Goal: Transaction & Acquisition: Purchase product/service

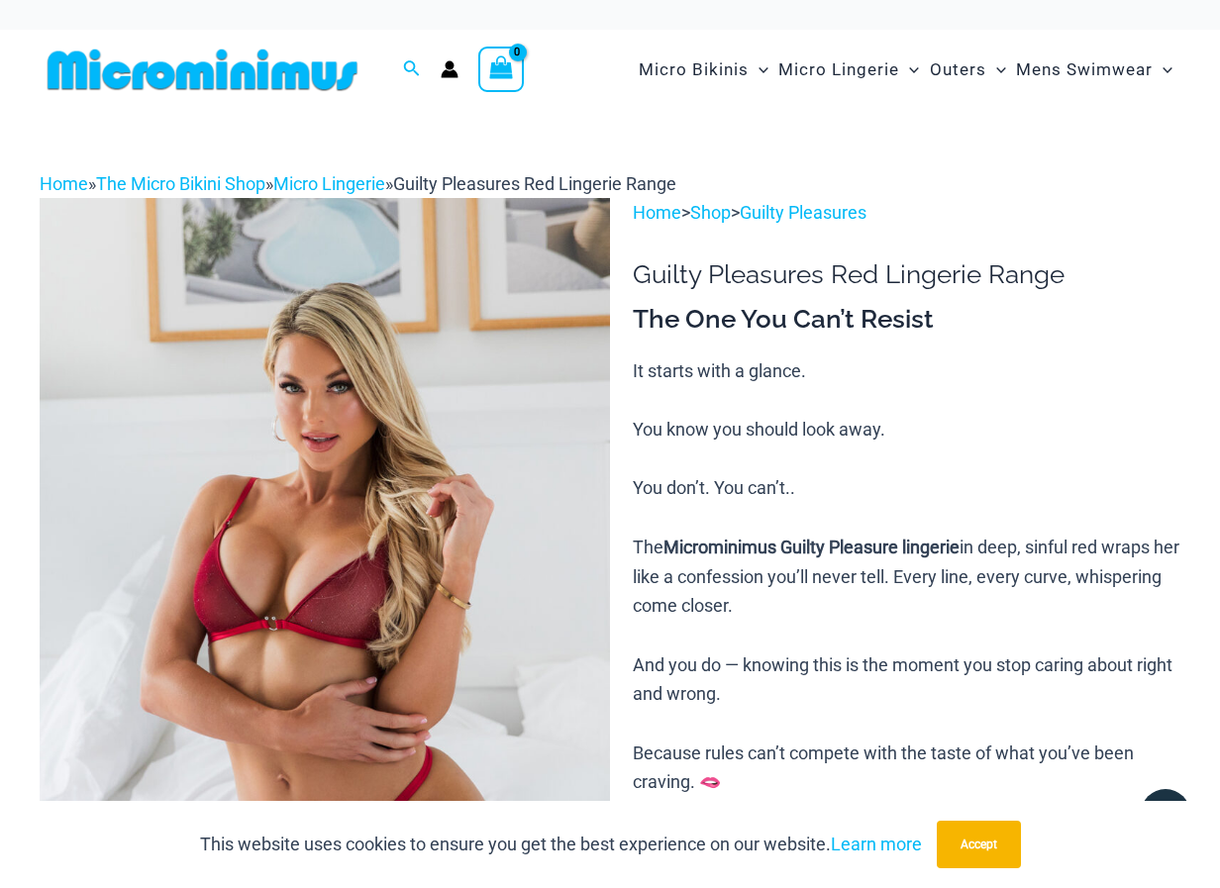
click at [989, 849] on button "Accept" at bounding box center [979, 845] width 84 height 48
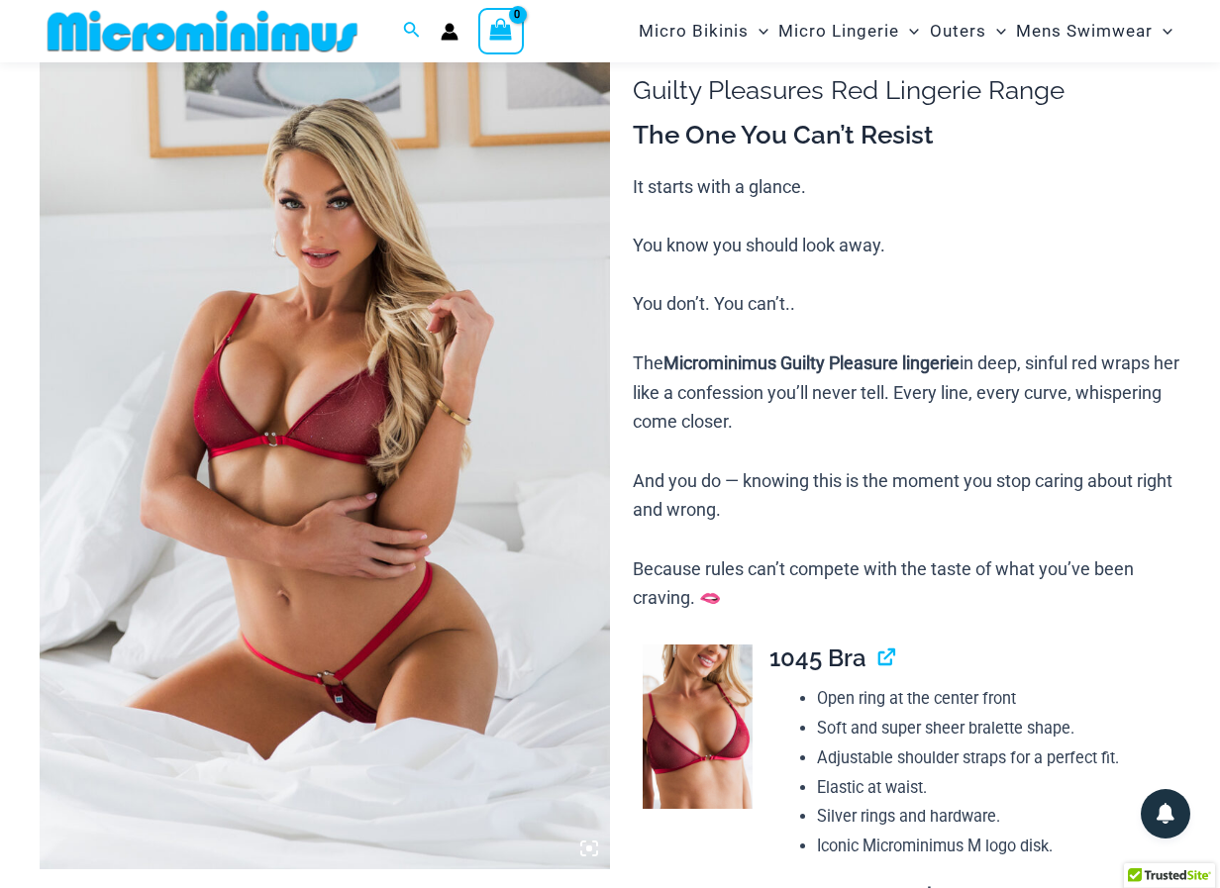
scroll to position [213, 0]
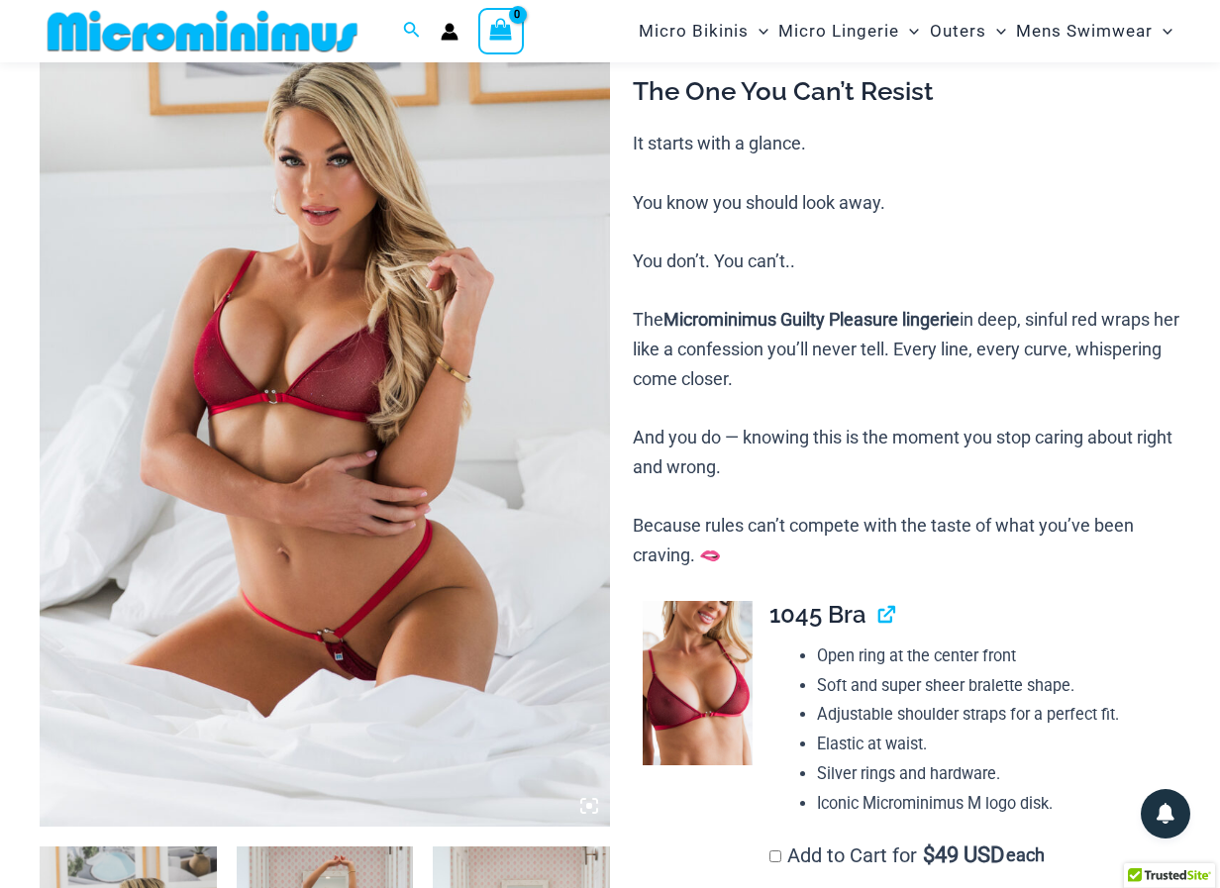
click at [295, 377] on img at bounding box center [325, 399] width 570 height 856
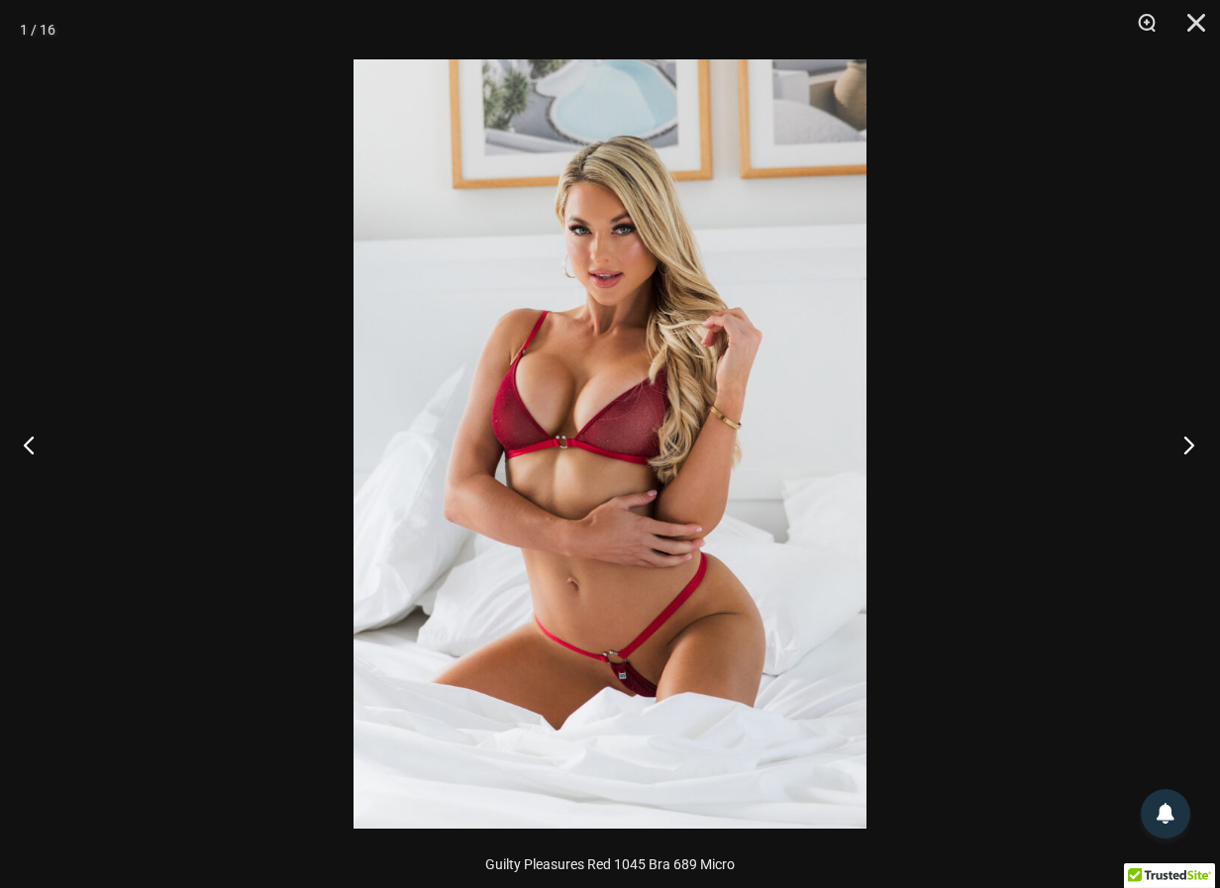
click at [1191, 447] on button "Next" at bounding box center [1183, 444] width 74 height 99
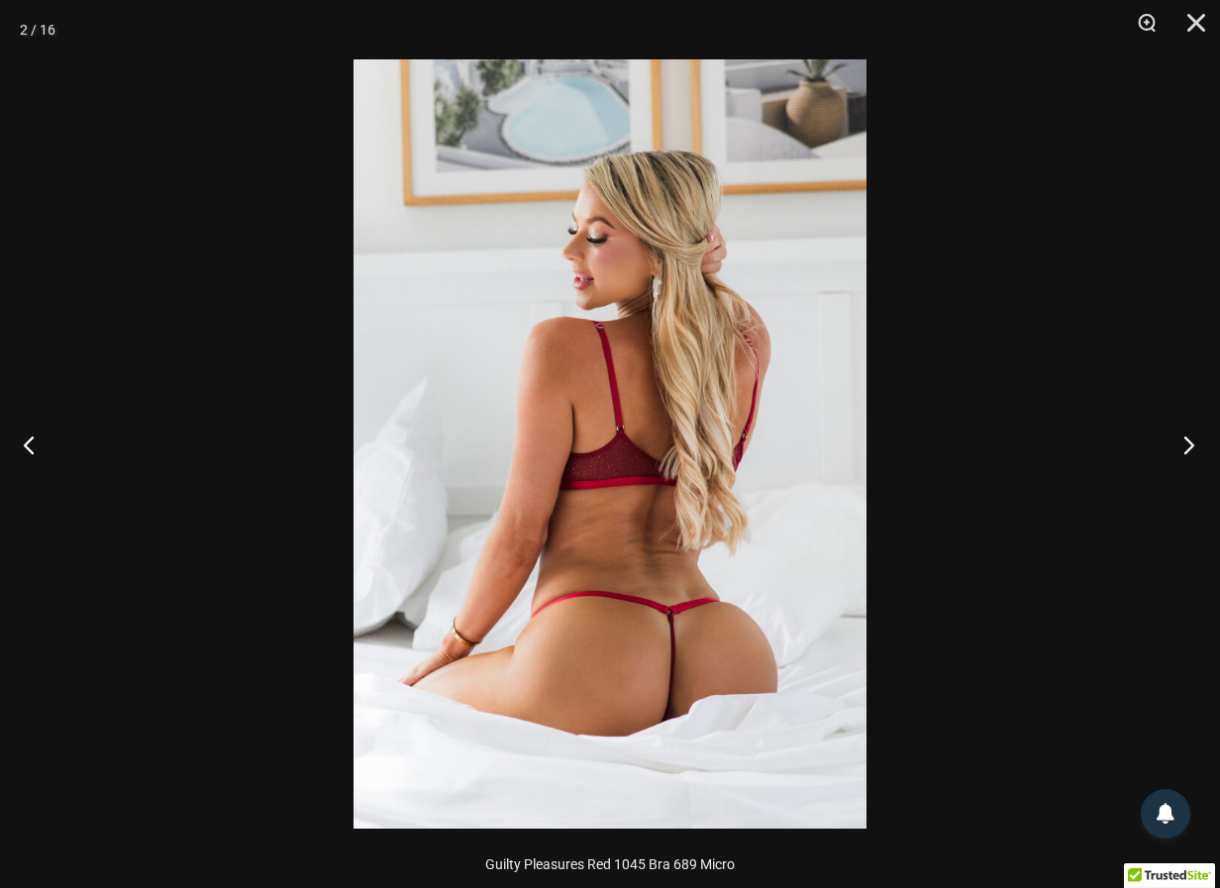
click at [1191, 447] on button "Next" at bounding box center [1183, 444] width 74 height 99
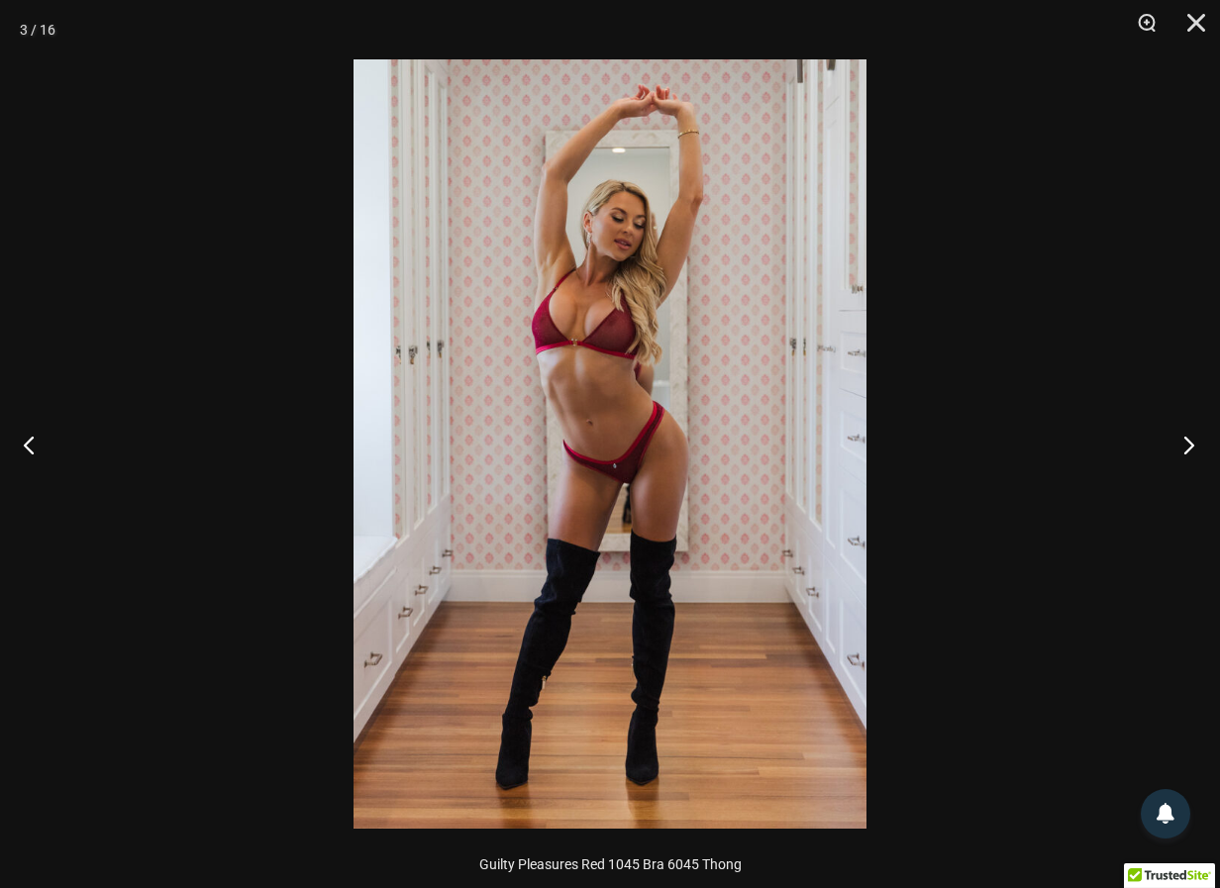
click at [1191, 447] on button "Next" at bounding box center [1183, 444] width 74 height 99
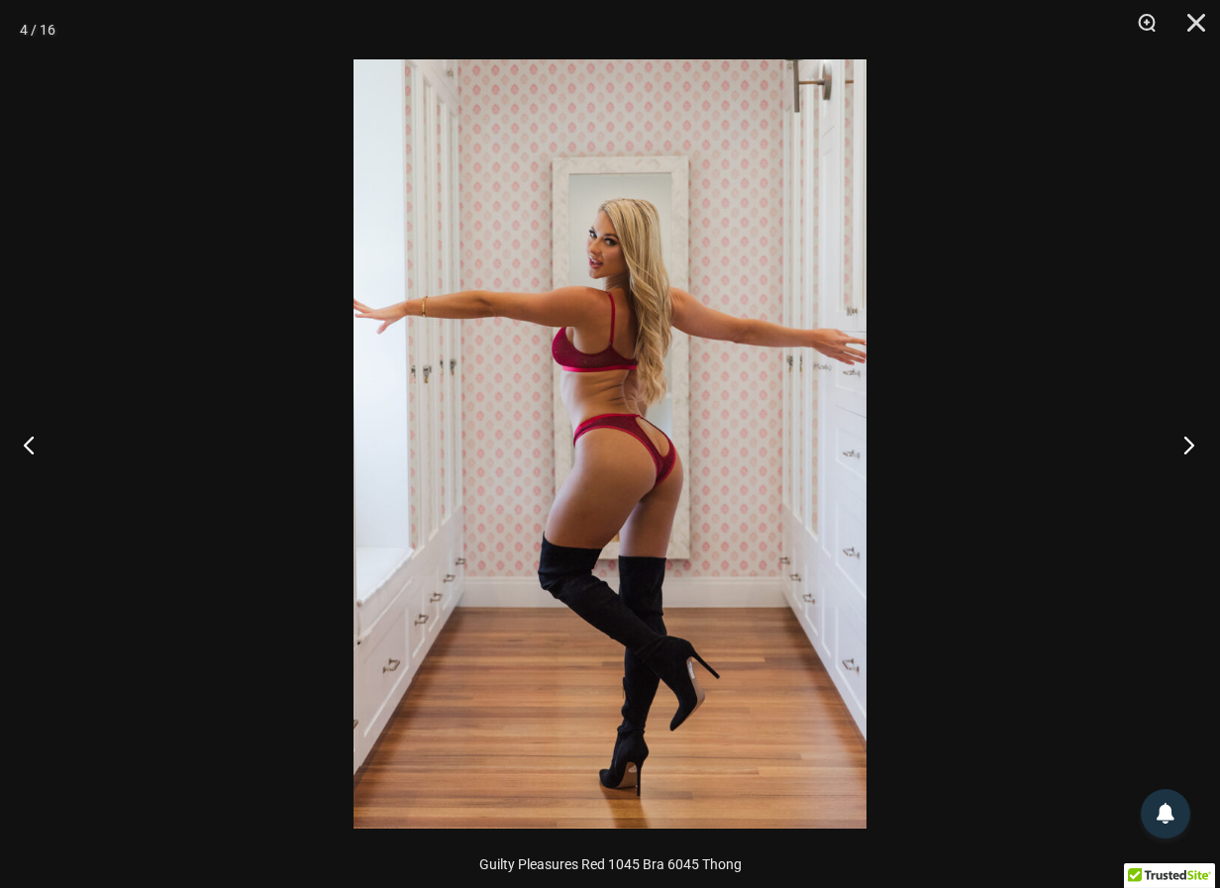
click at [1191, 447] on button "Next" at bounding box center [1183, 444] width 74 height 99
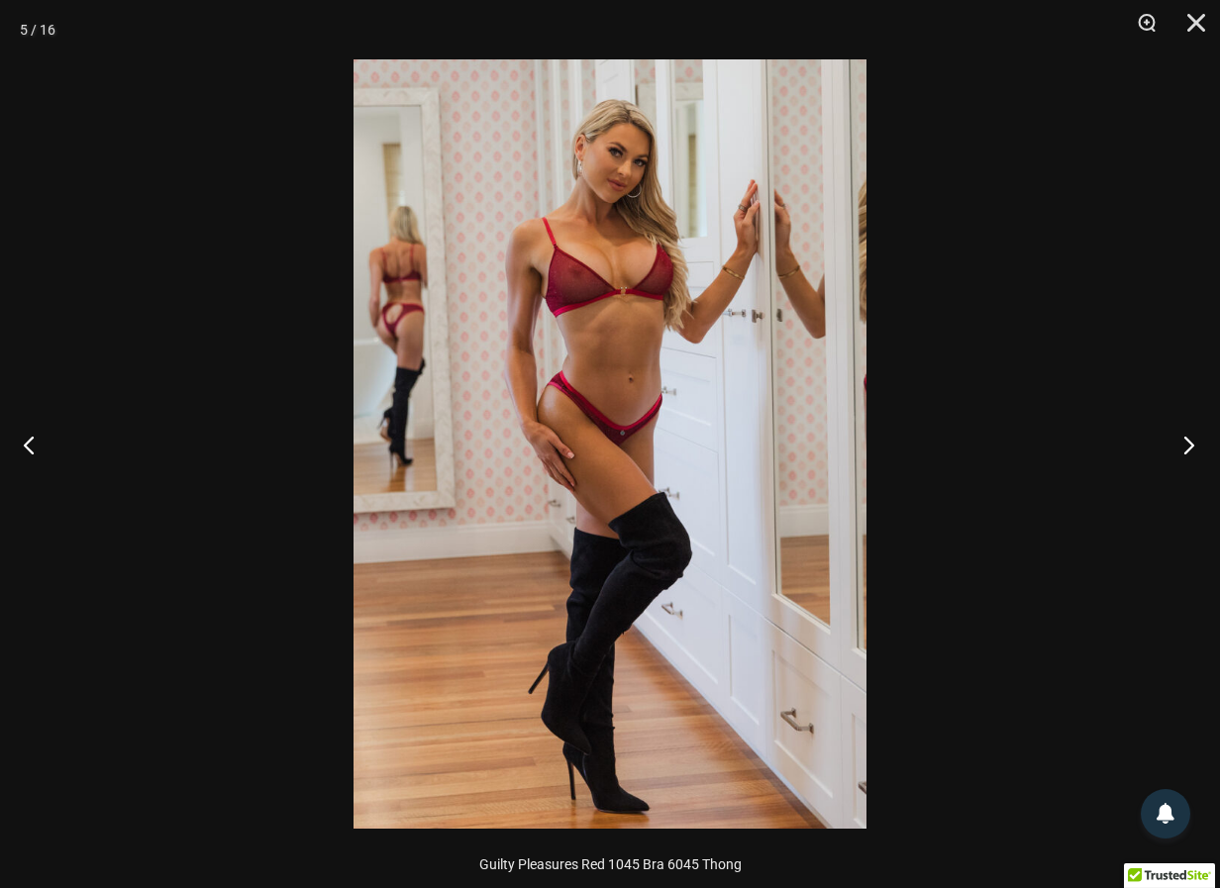
click at [1191, 447] on button "Next" at bounding box center [1183, 444] width 74 height 99
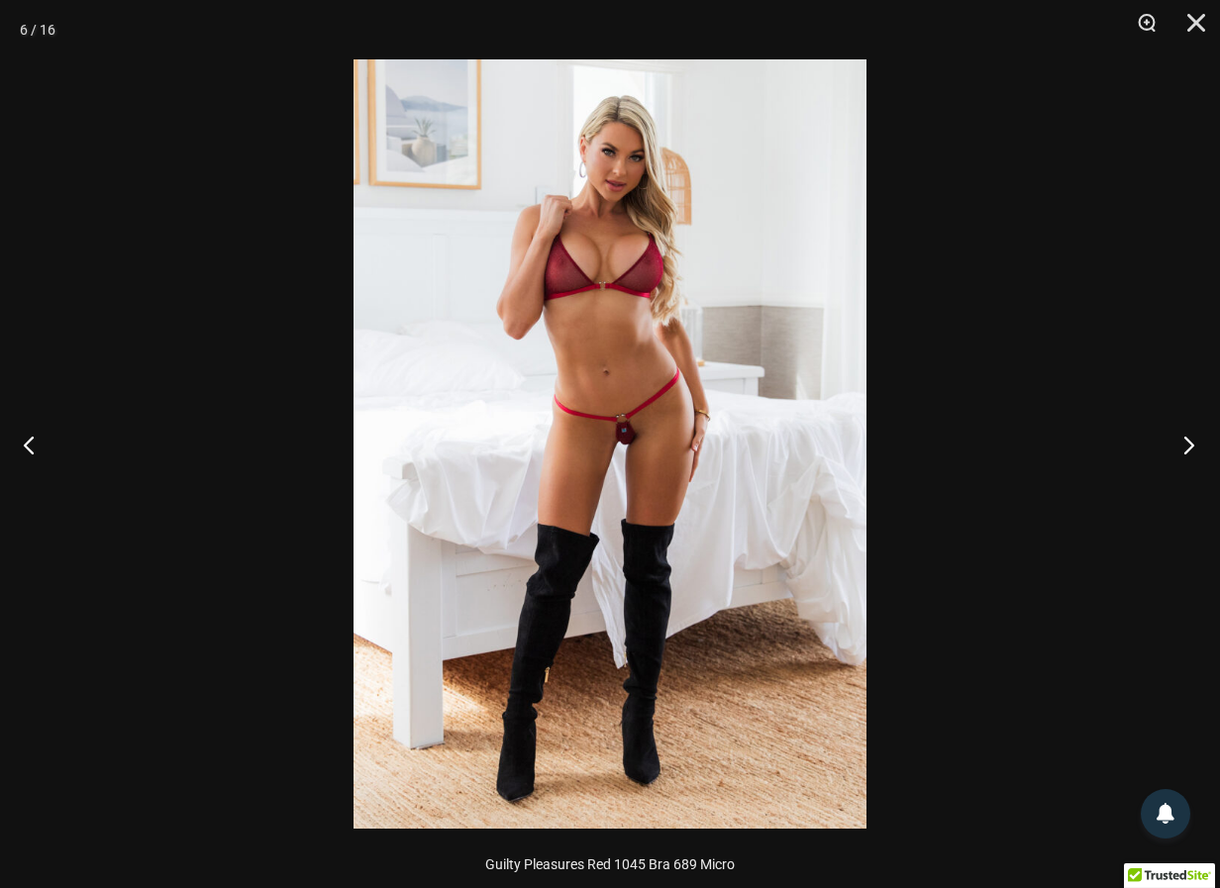
click at [1191, 447] on button "Next" at bounding box center [1183, 444] width 74 height 99
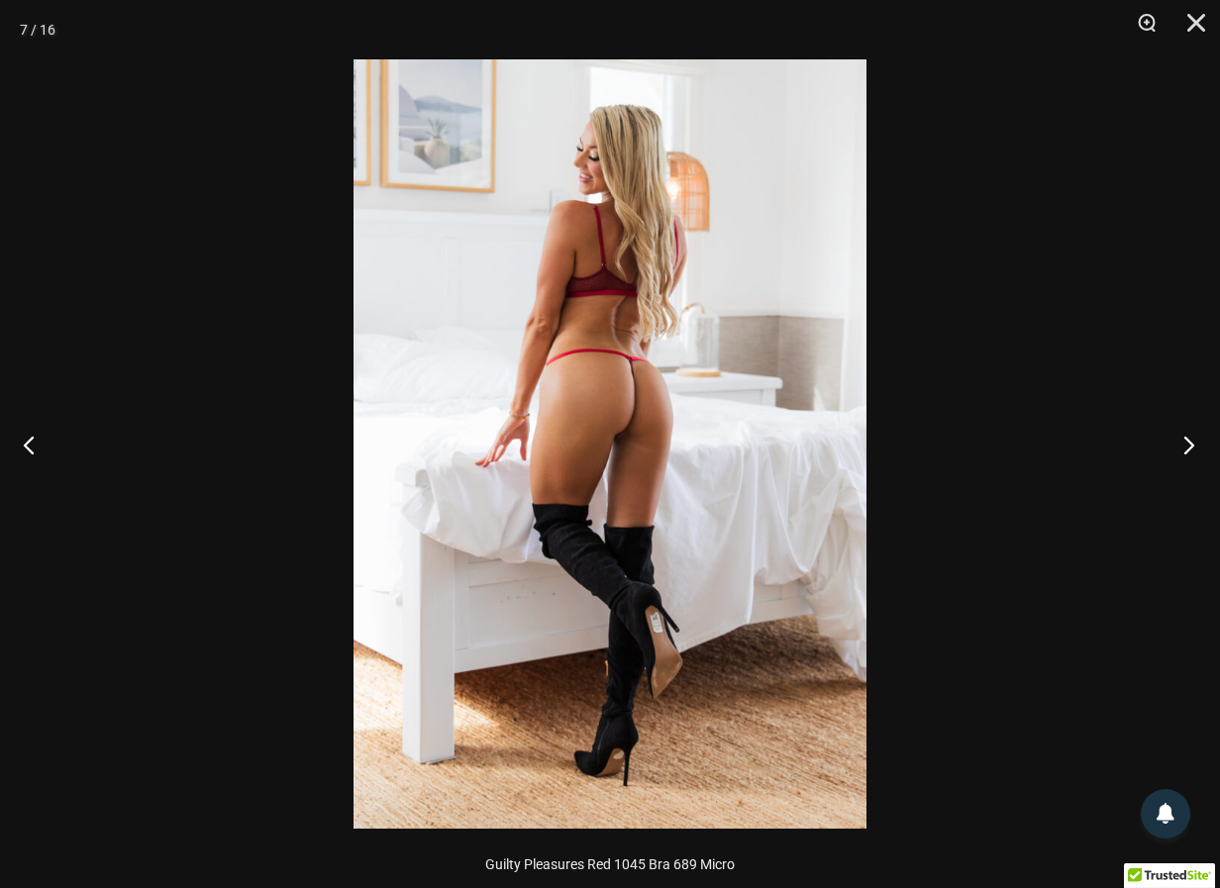
click at [1191, 447] on button "Next" at bounding box center [1183, 444] width 74 height 99
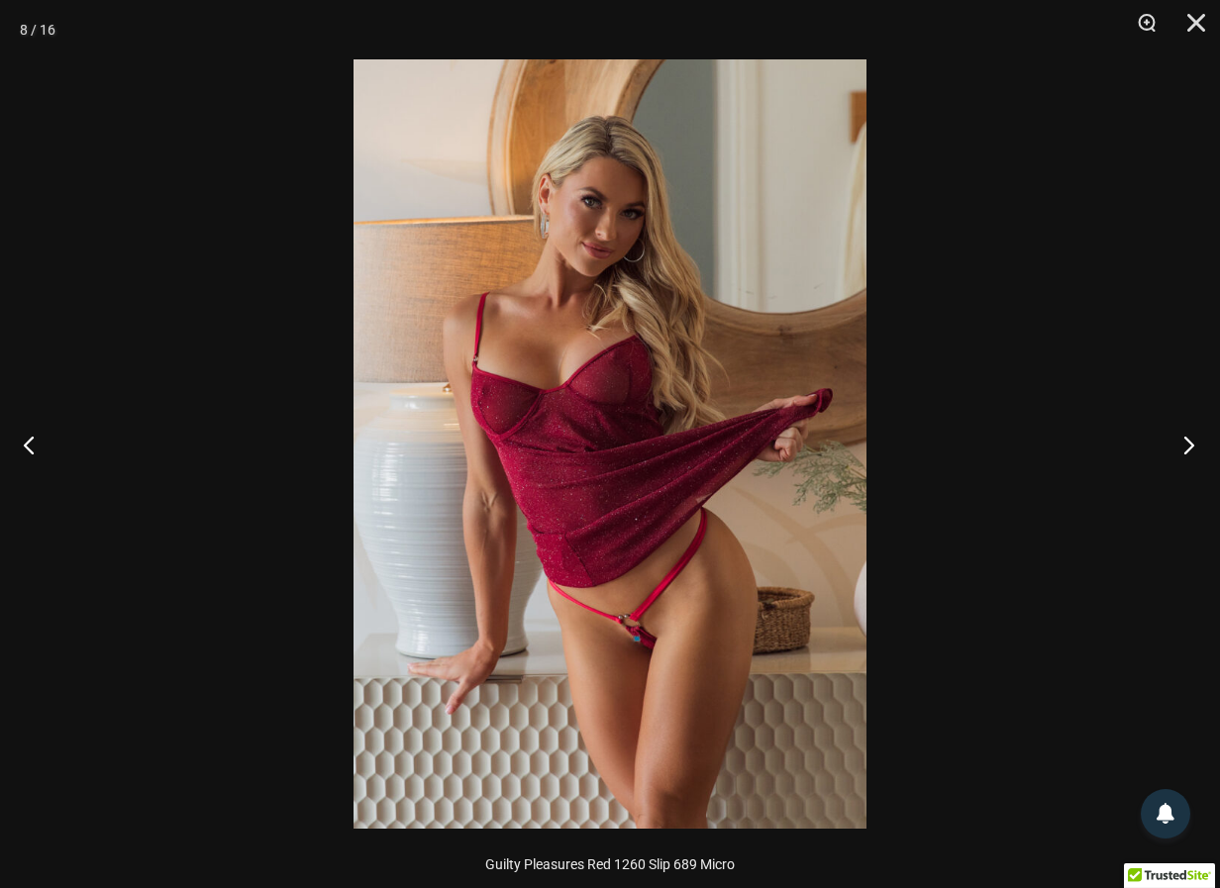
click at [1191, 447] on button "Next" at bounding box center [1183, 444] width 74 height 99
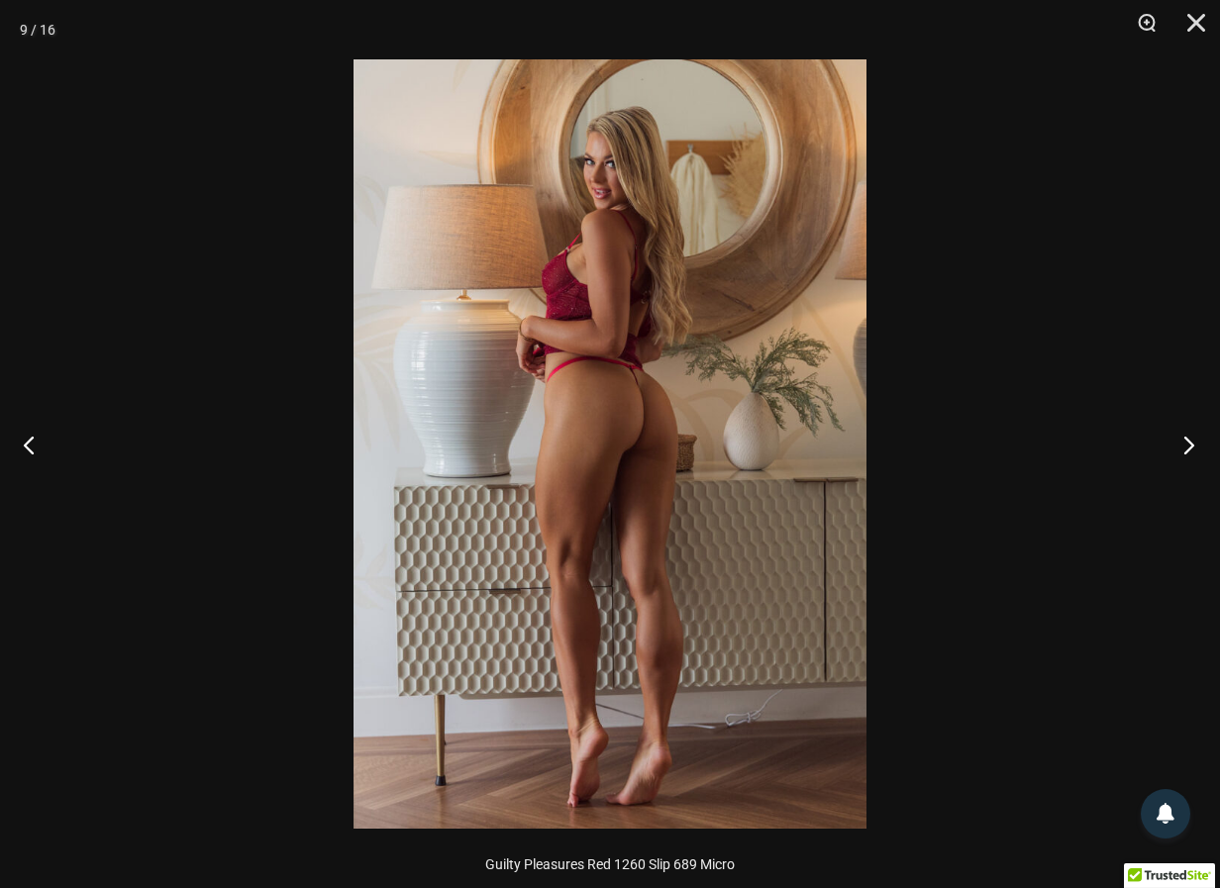
click at [1191, 447] on button "Next" at bounding box center [1183, 444] width 74 height 99
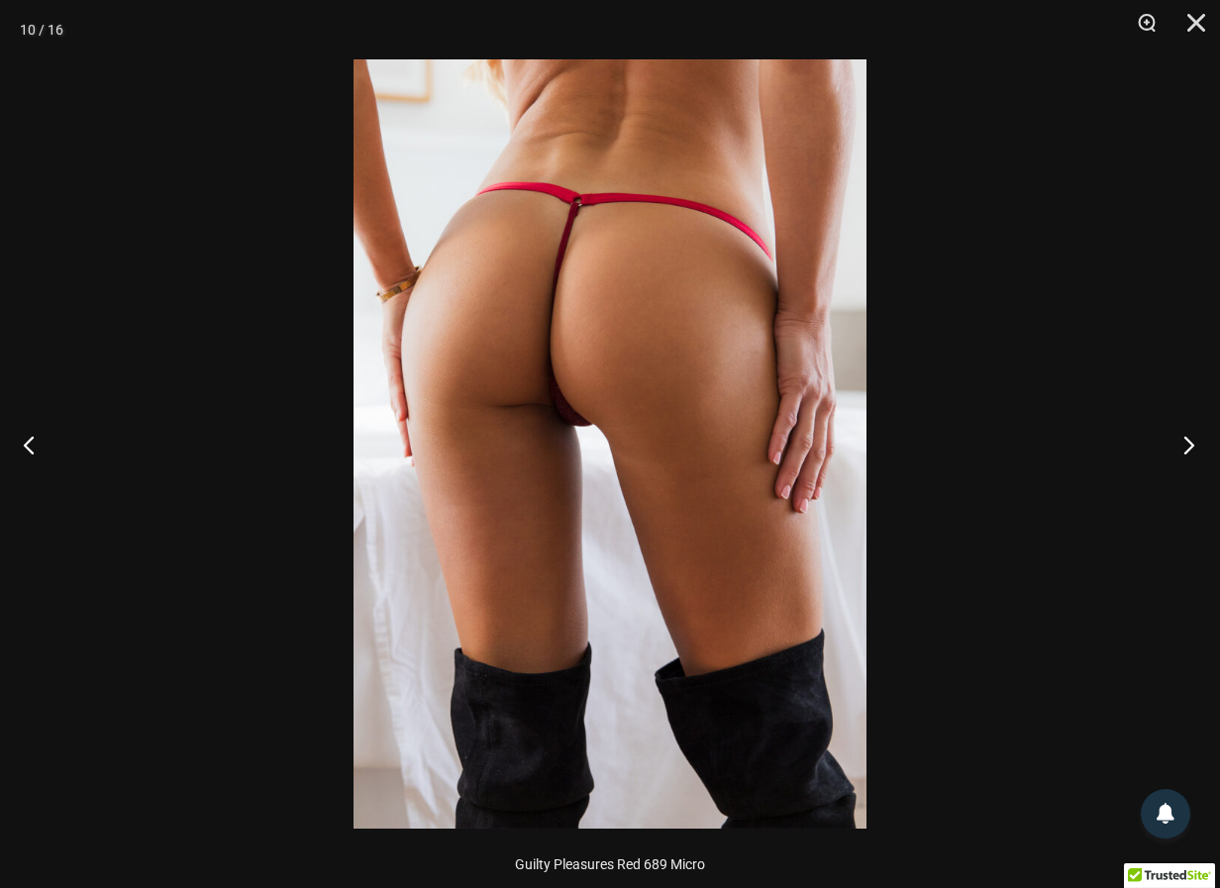
click at [1191, 447] on button "Next" at bounding box center [1183, 444] width 74 height 99
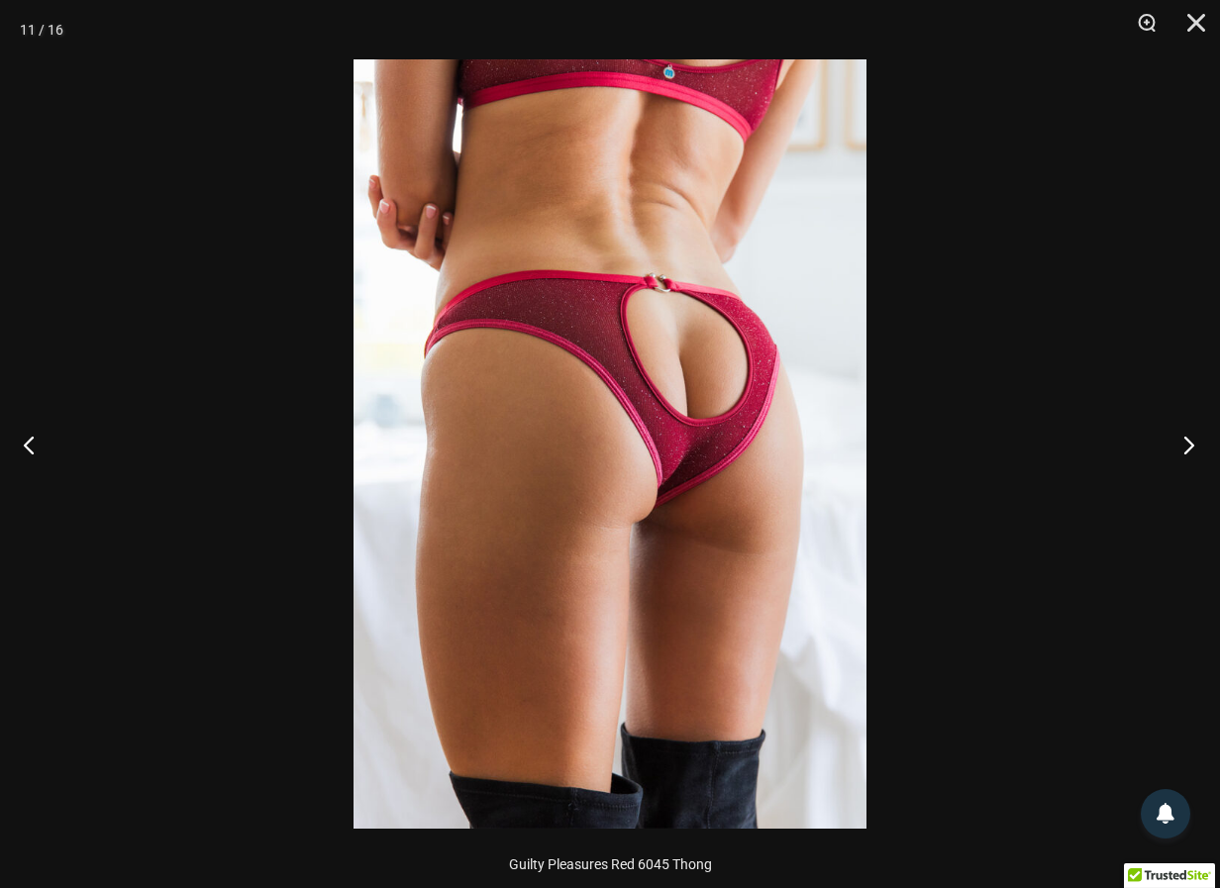
click at [1191, 447] on button "Next" at bounding box center [1183, 444] width 74 height 99
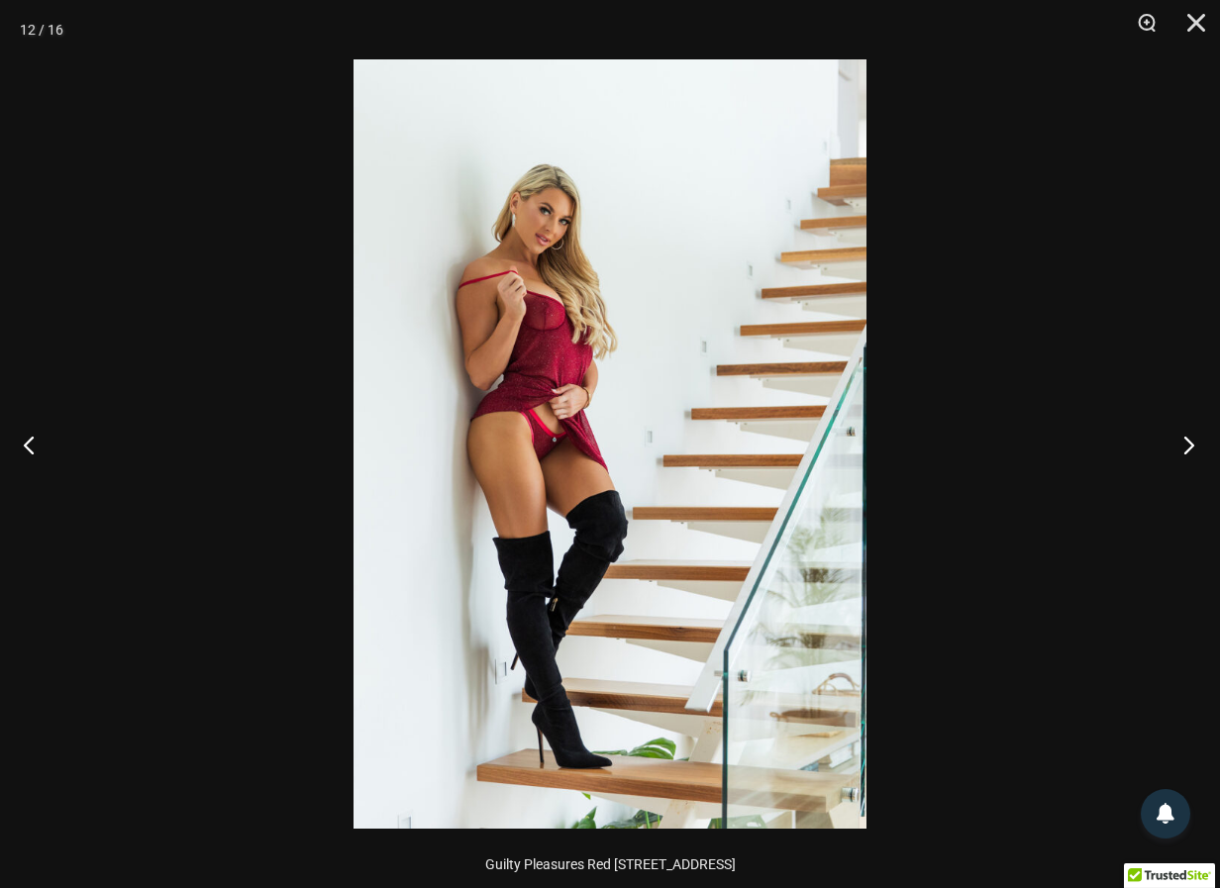
click at [1191, 447] on button "Next" at bounding box center [1183, 444] width 74 height 99
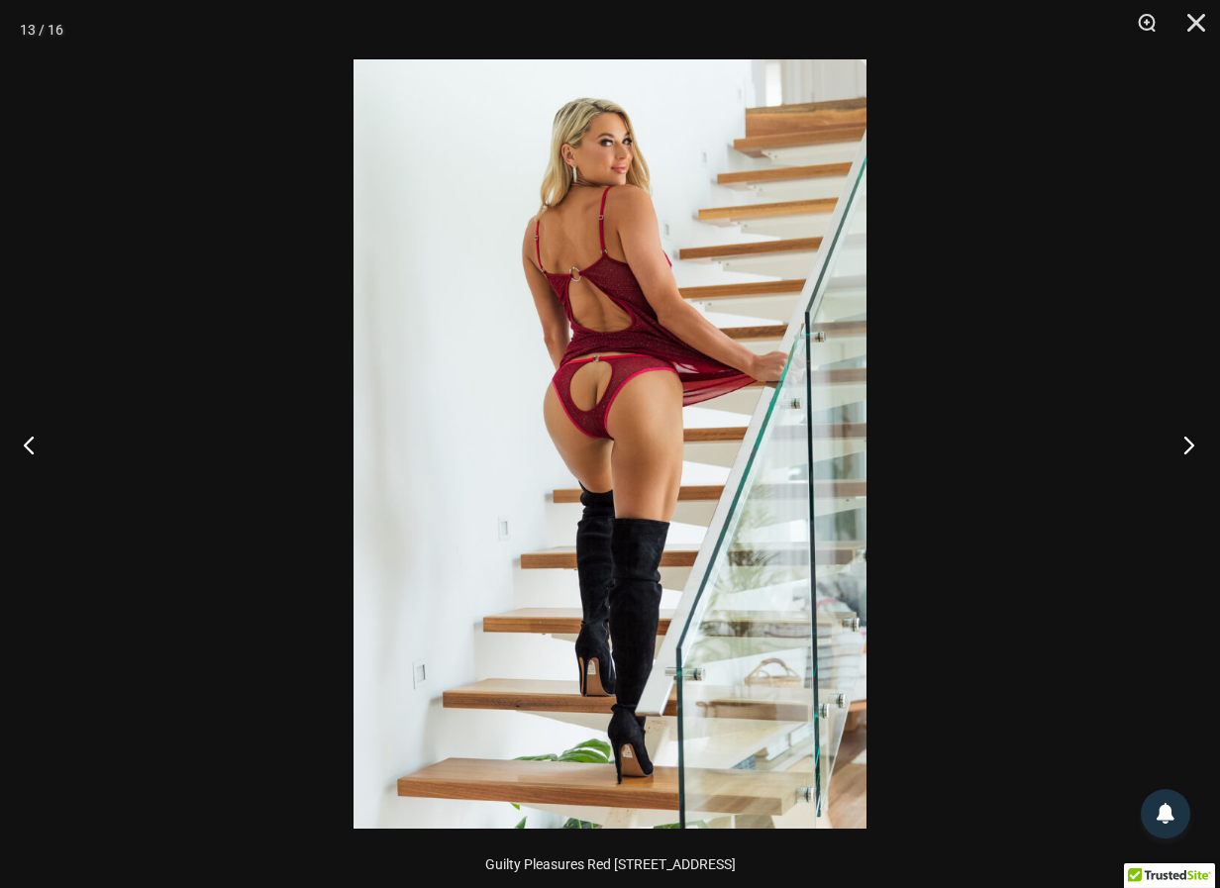
click at [1191, 447] on button "Next" at bounding box center [1183, 444] width 74 height 99
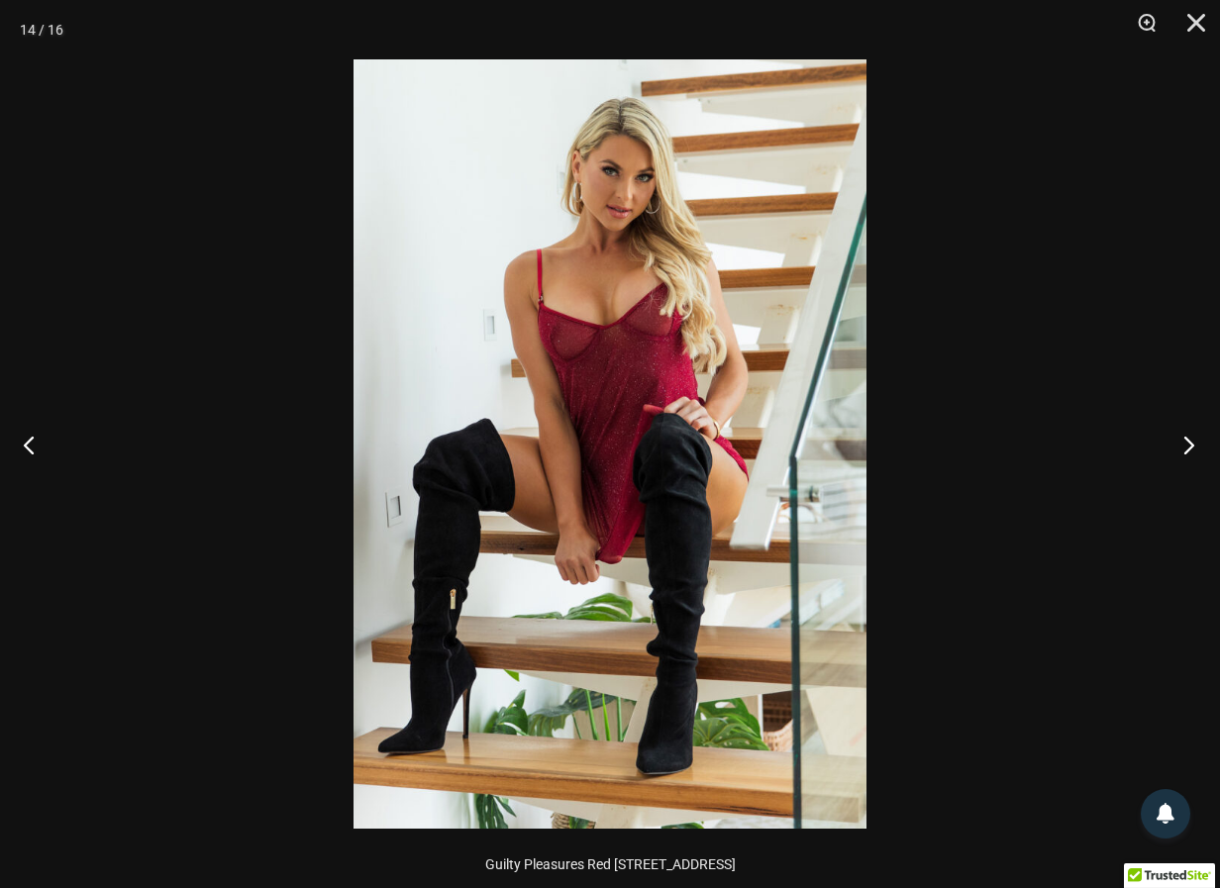
click at [1191, 447] on button "Next" at bounding box center [1183, 444] width 74 height 99
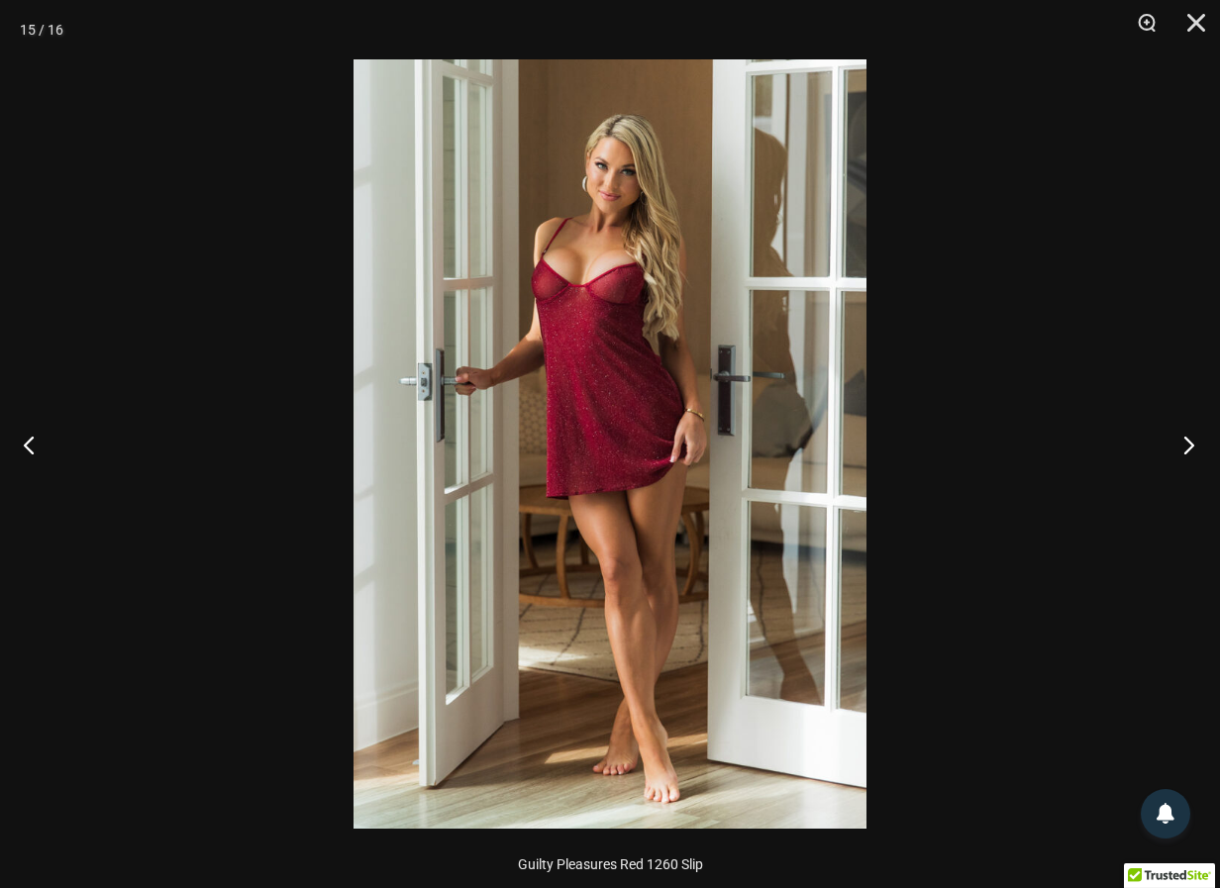
click at [1191, 447] on button "Next" at bounding box center [1183, 444] width 74 height 99
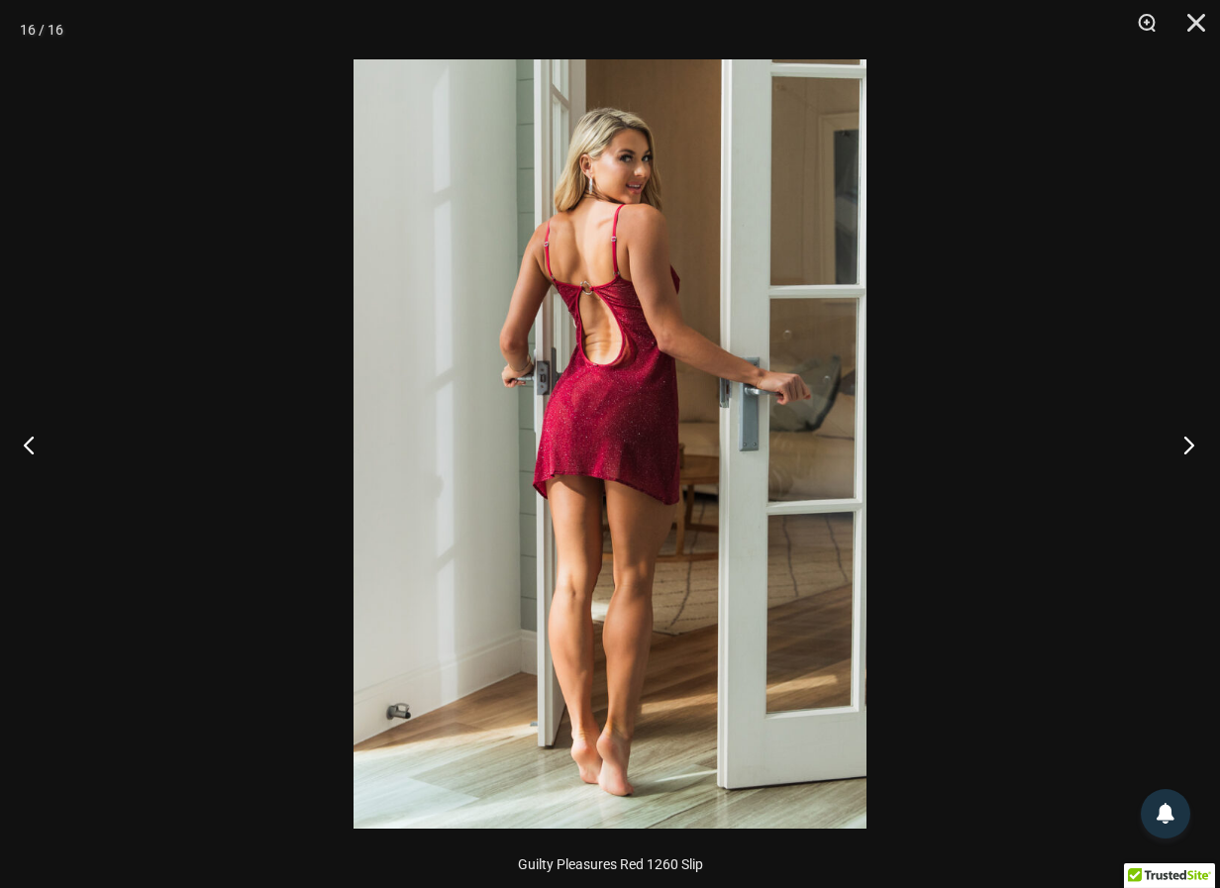
click at [1191, 447] on button "Next" at bounding box center [1183, 444] width 74 height 99
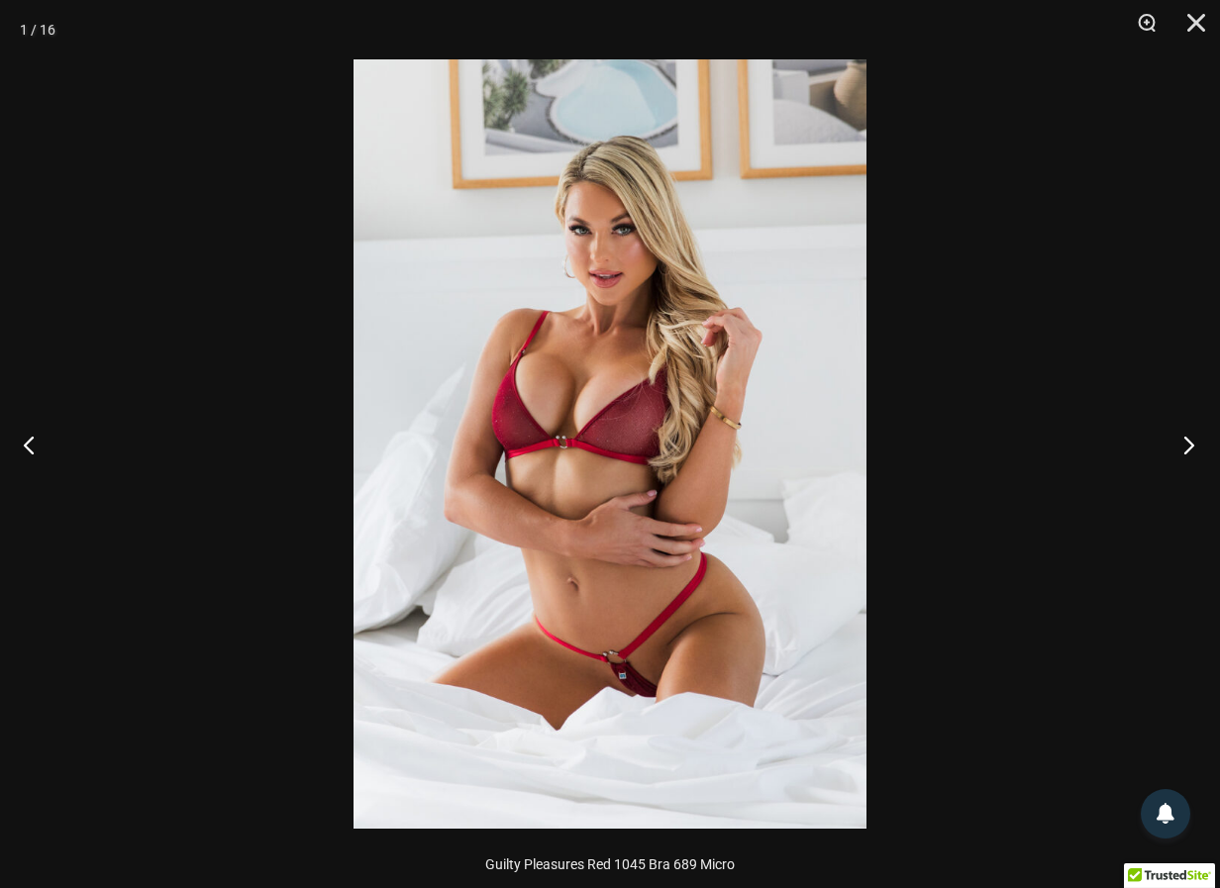
click at [1191, 447] on button "Next" at bounding box center [1183, 444] width 74 height 99
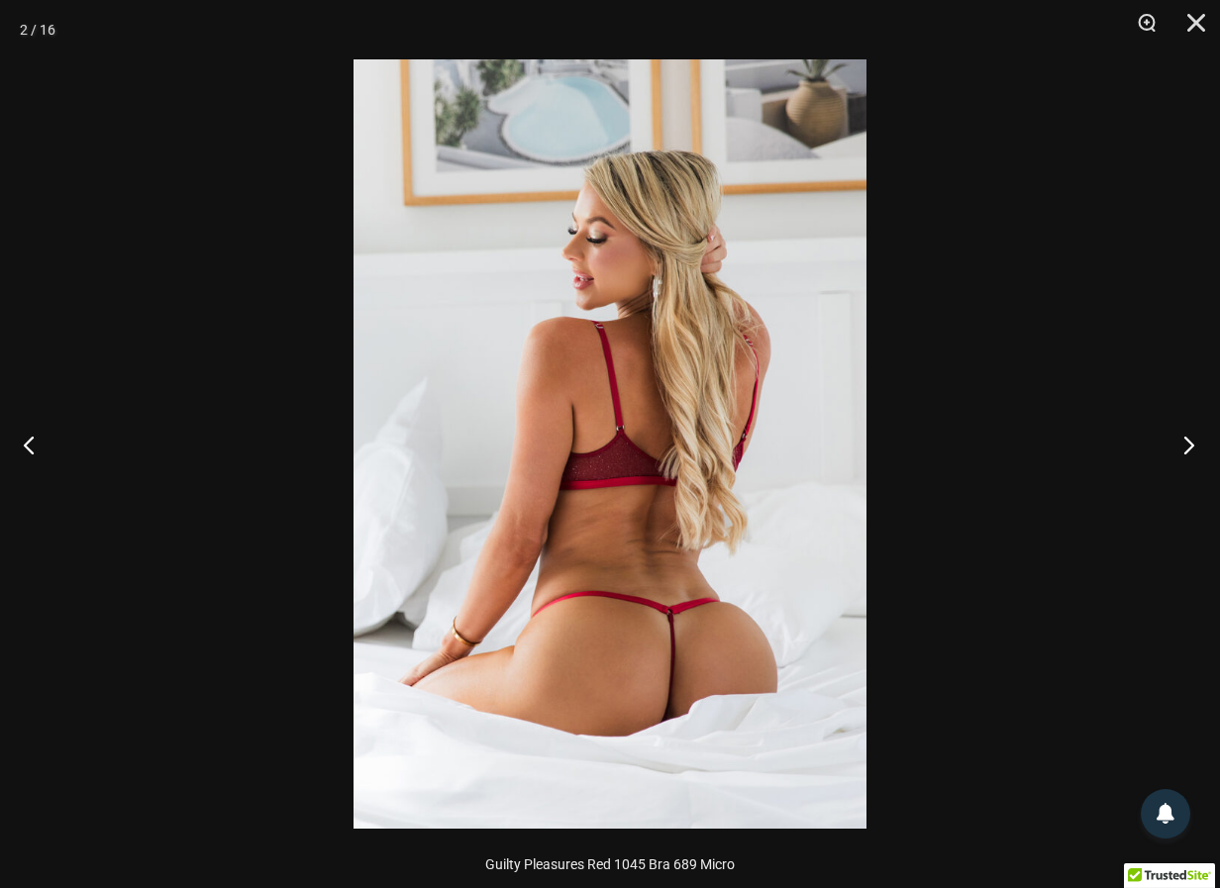
click at [1191, 447] on button "Next" at bounding box center [1183, 444] width 74 height 99
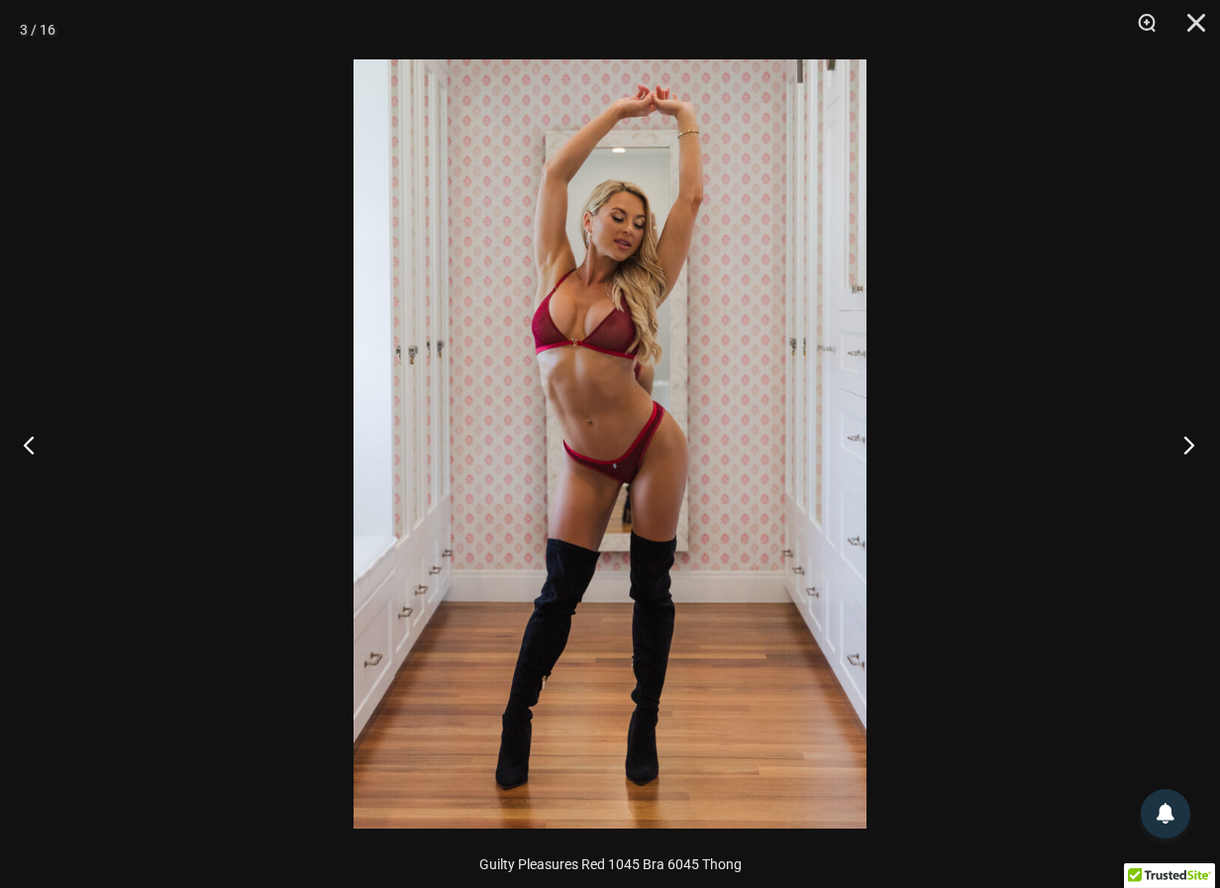
click at [1191, 447] on button "Next" at bounding box center [1183, 444] width 74 height 99
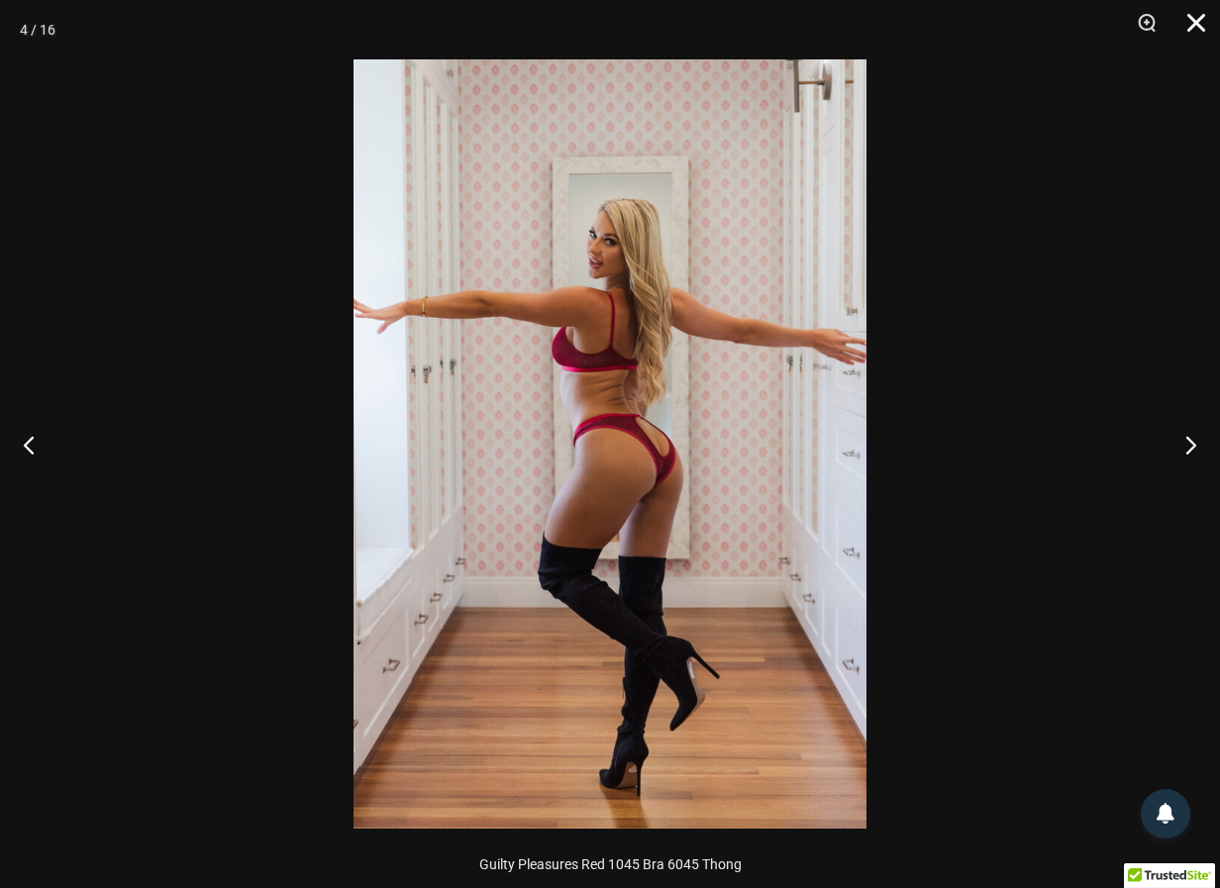
click at [1199, 20] on button "Close" at bounding box center [1190, 29] width 50 height 59
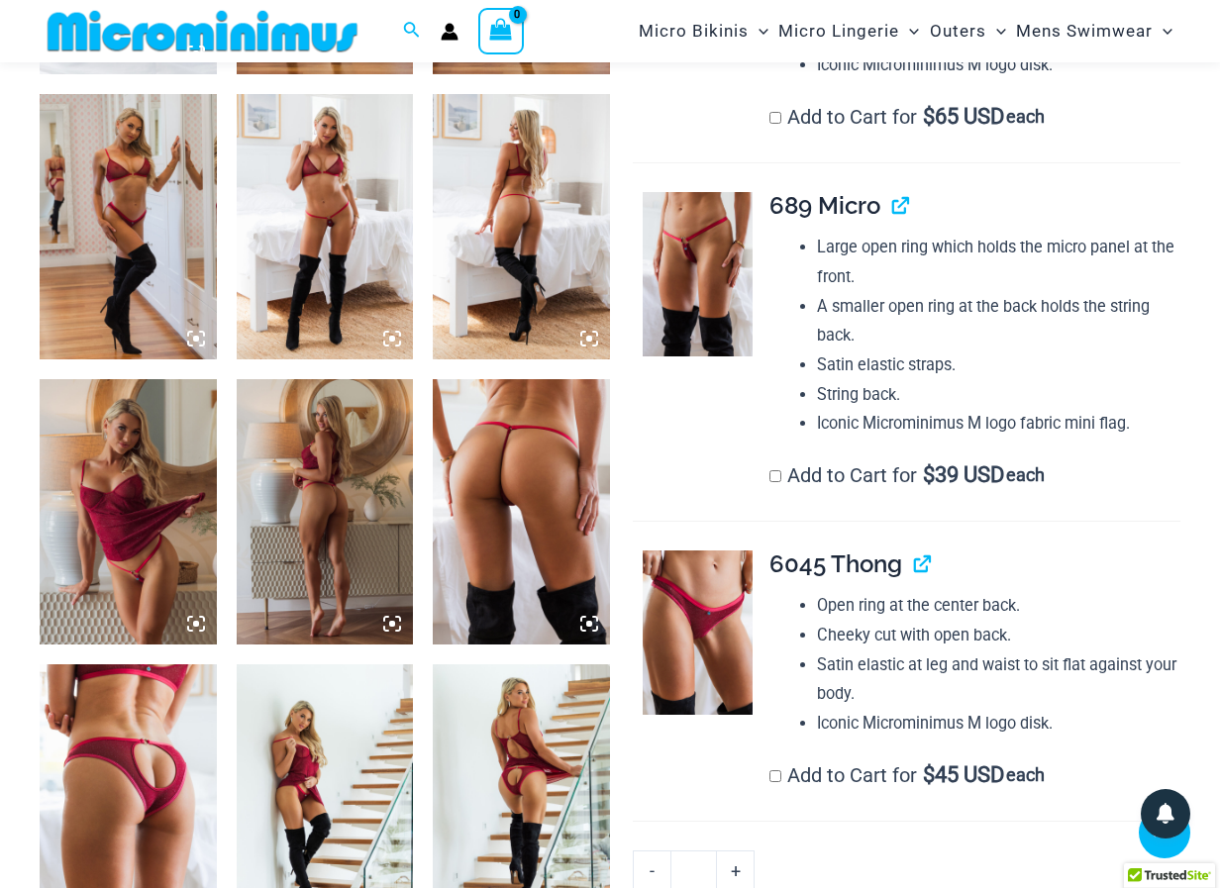
scroll to position [1247, 0]
click at [718, 581] on img at bounding box center [698, 633] width 110 height 164
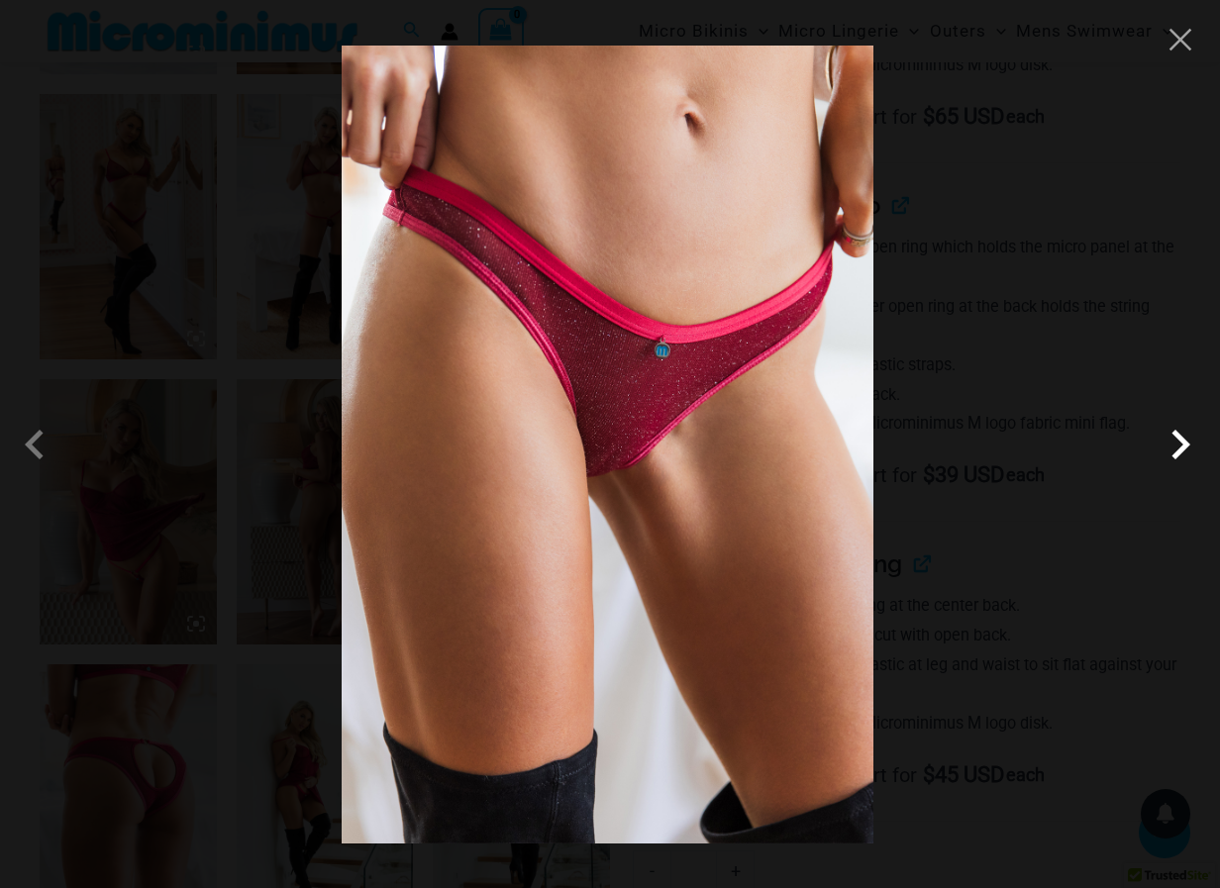
click at [1171, 452] on span at bounding box center [1180, 444] width 59 height 59
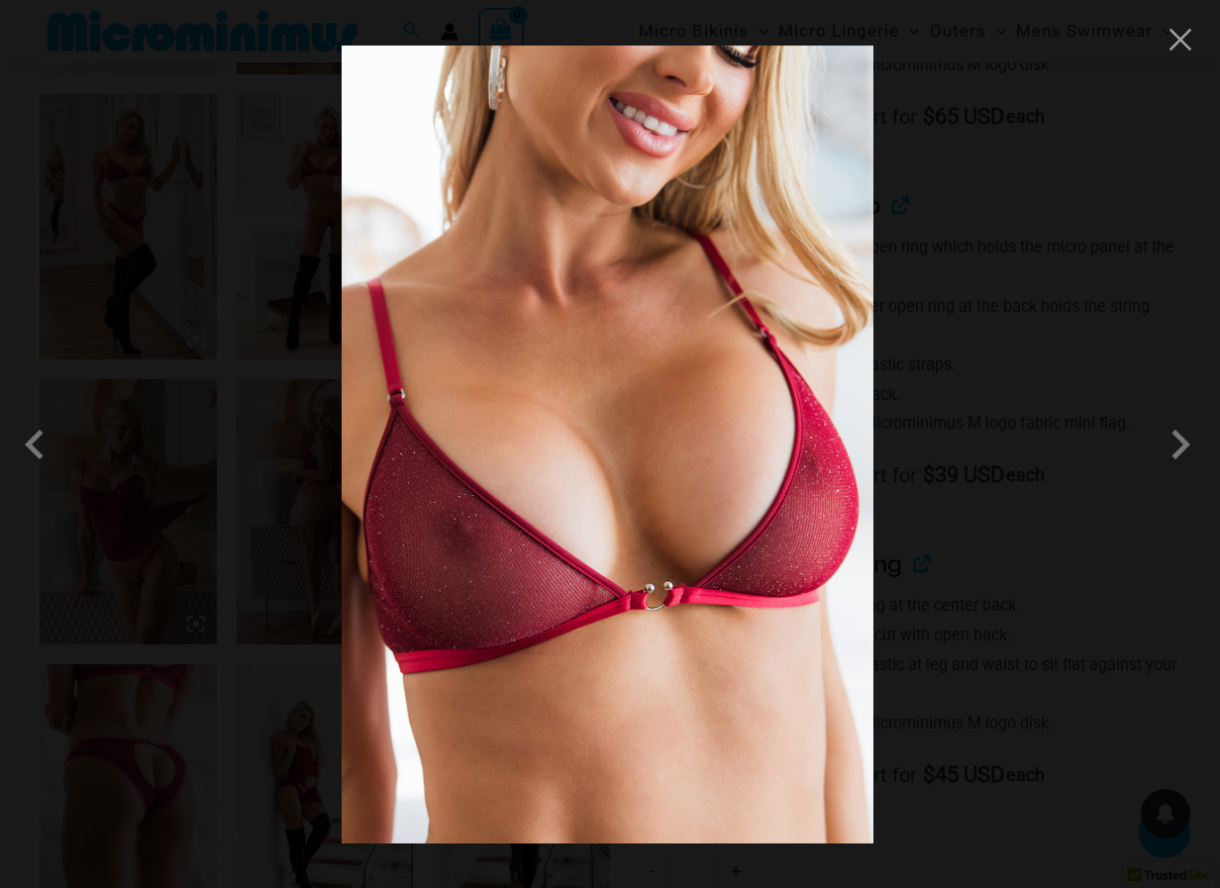
click at [1029, 566] on div at bounding box center [610, 444] width 1220 height 888
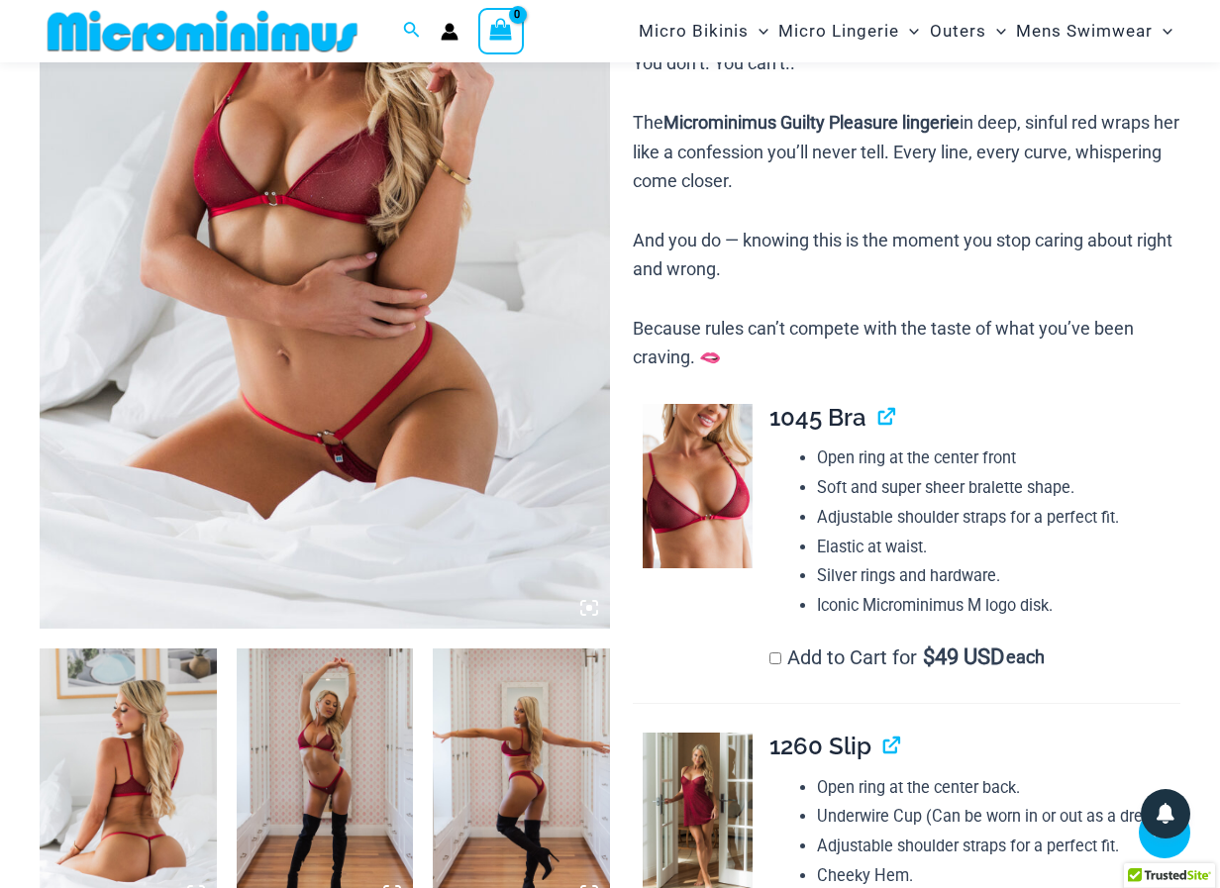
scroll to position [275, 0]
